Goal: Task Accomplishment & Management: Use online tool/utility

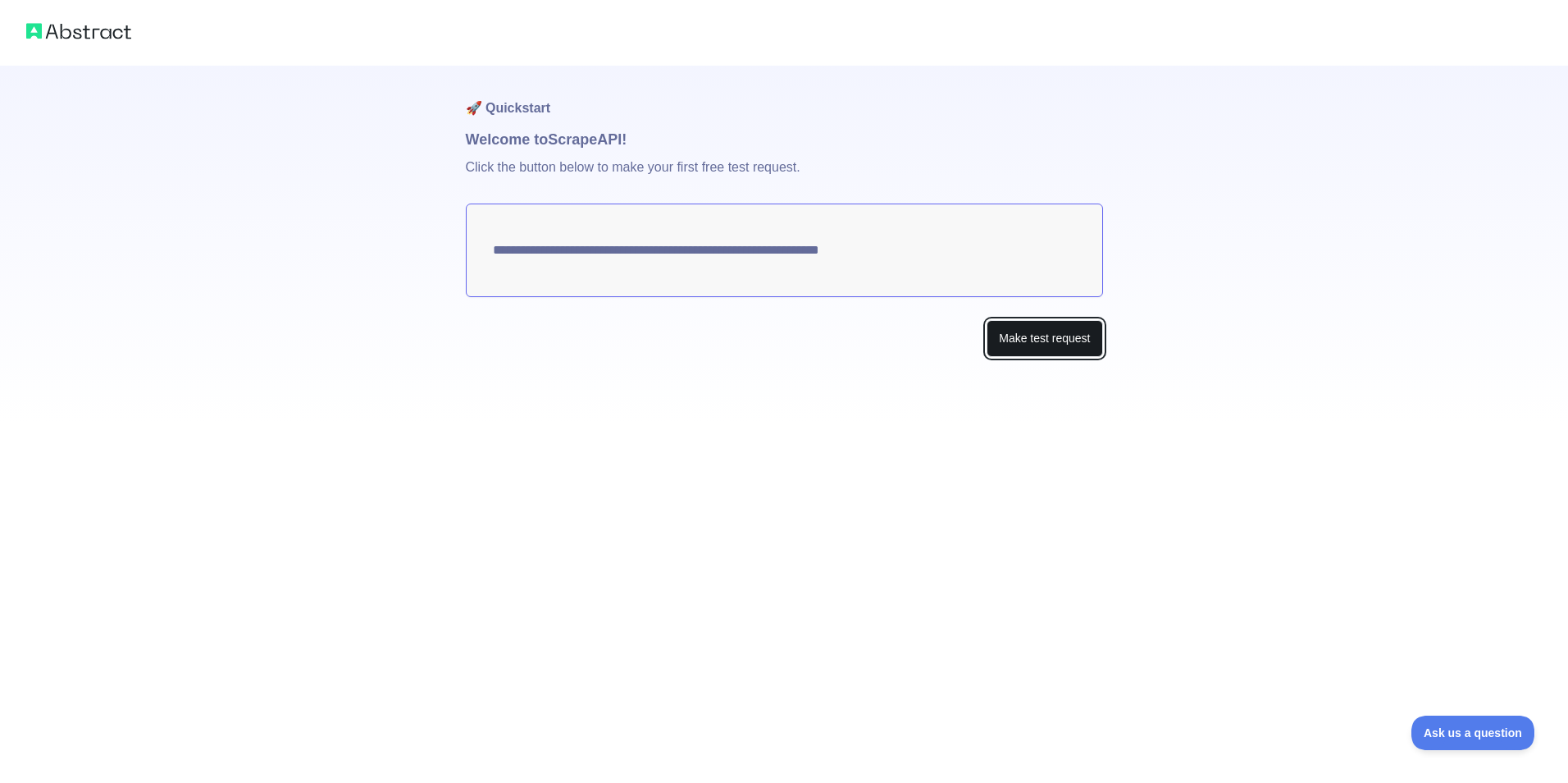
click at [1040, 346] on button "Make test request" at bounding box center [1044, 339] width 116 height 37
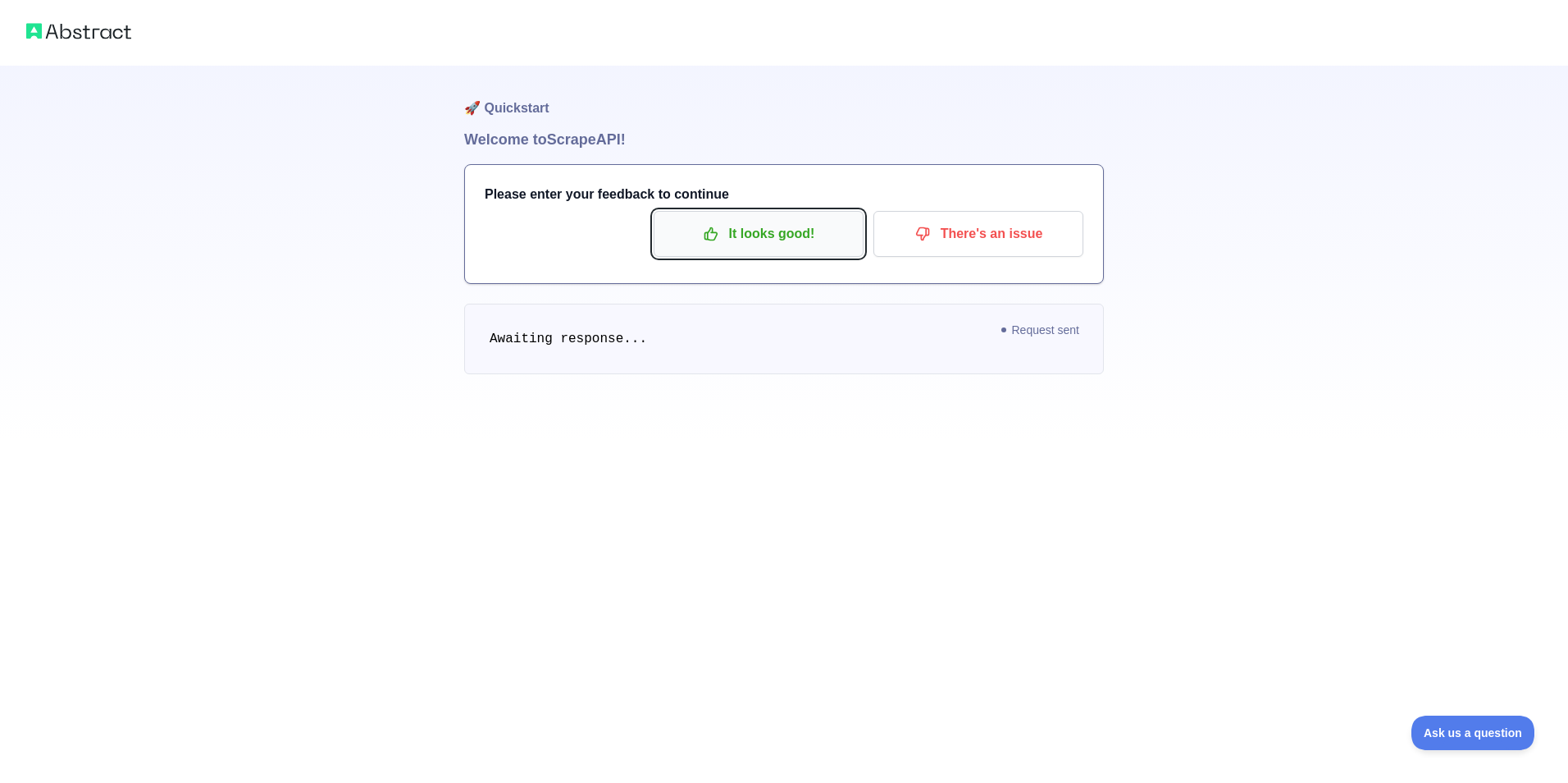
click at [731, 244] on p "It looks good!" at bounding box center [758, 234] width 185 height 28
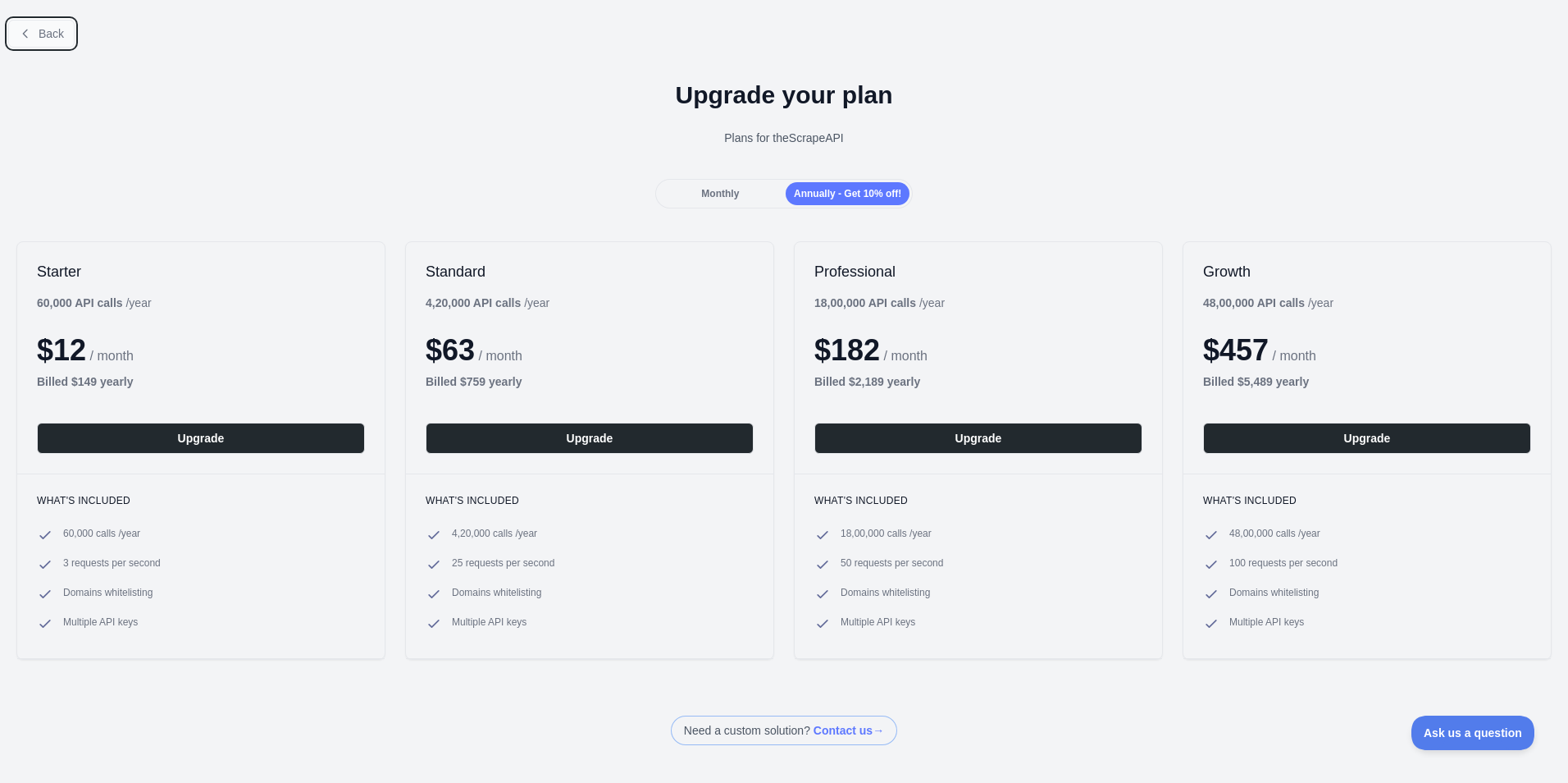
click at [50, 37] on span "Back" at bounding box center [51, 33] width 25 height 13
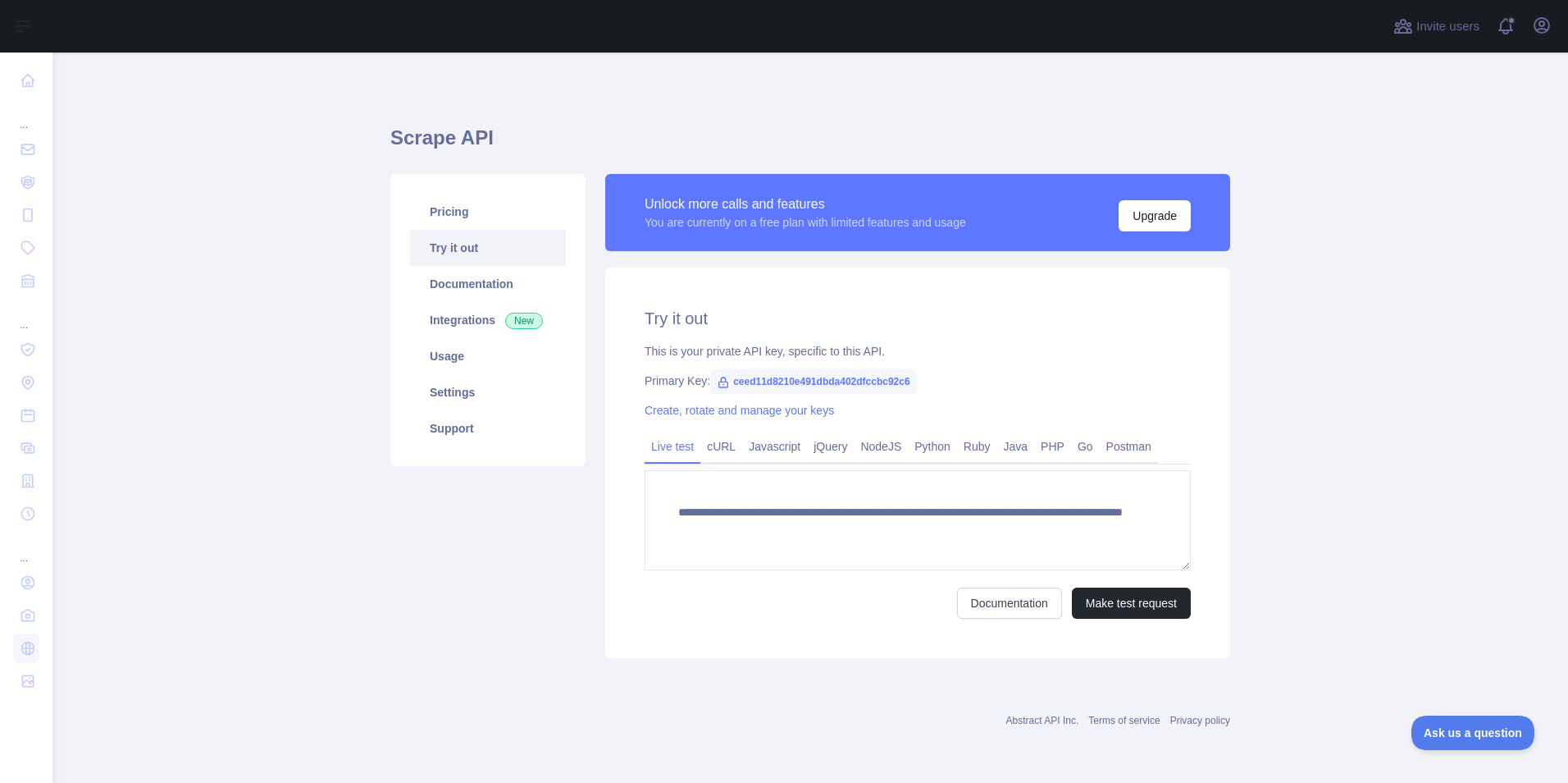
click at [768, 377] on span "ceed11d8210e491dbda402dfccbc92c6" at bounding box center [813, 381] width 206 height 24
click at [959, 398] on div "**********" at bounding box center [918, 462] width 625 height 390
click at [852, 382] on span "ceed11d8210e491dbda402dfccbc92c6" at bounding box center [813, 381] width 206 height 24
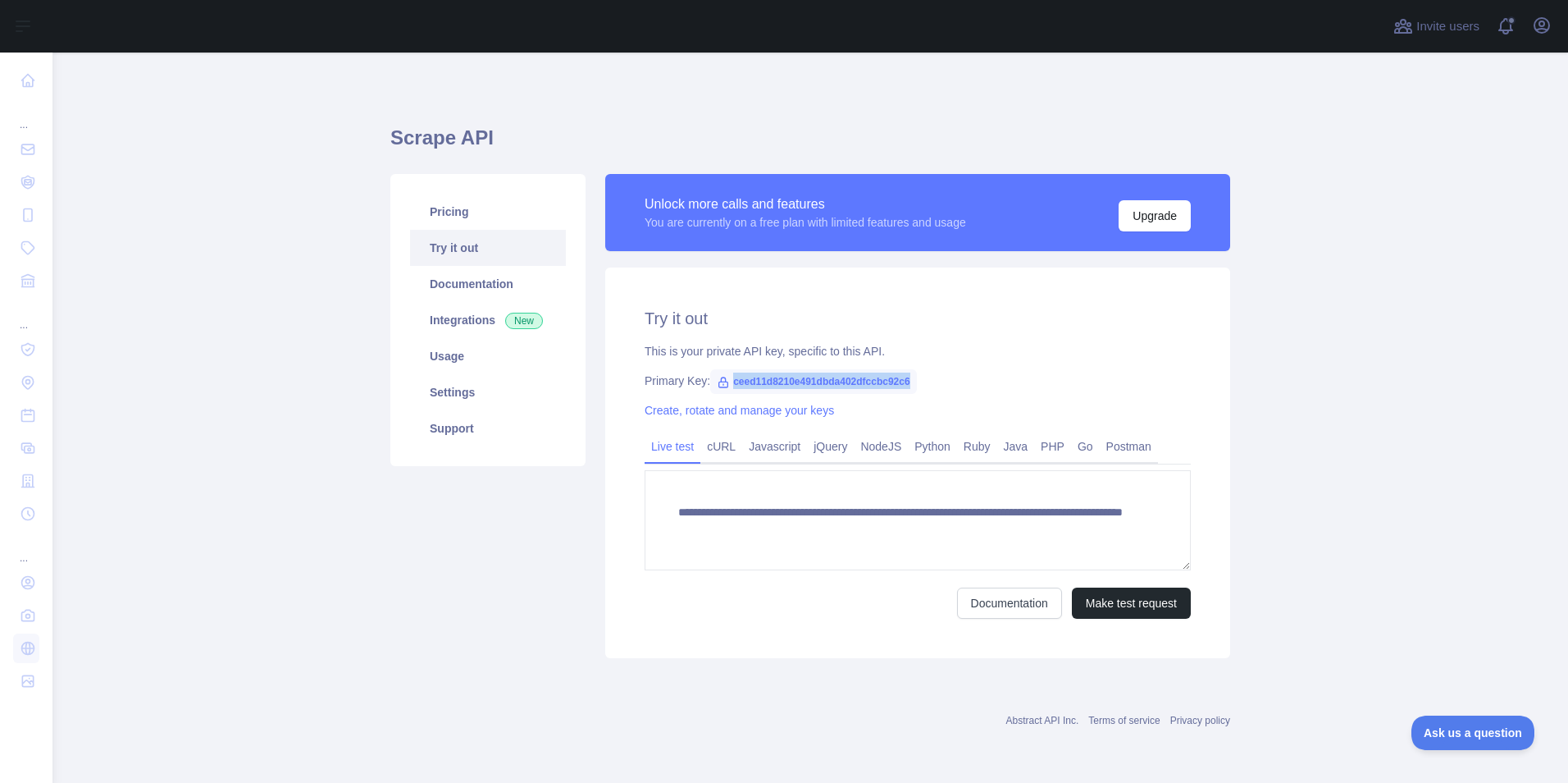
click at [852, 382] on span "ceed11d8210e491dbda402dfccbc92c6" at bounding box center [813, 381] width 206 height 24
copy span "ceed11d8210e491dbda402dfccbc92c6"
